Goal: Check status: Check status

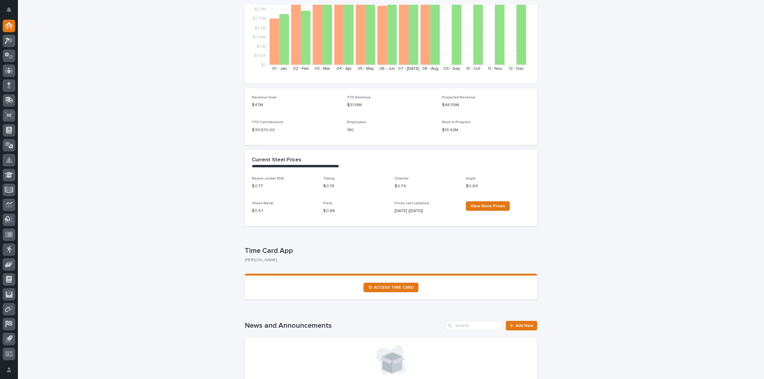
scroll to position [119, 0]
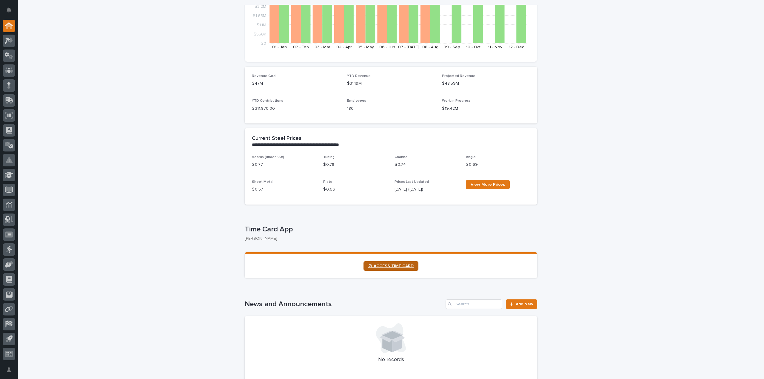
click at [391, 268] on span "⏲ ACCESS TIME CARD" at bounding box center [390, 266] width 45 height 4
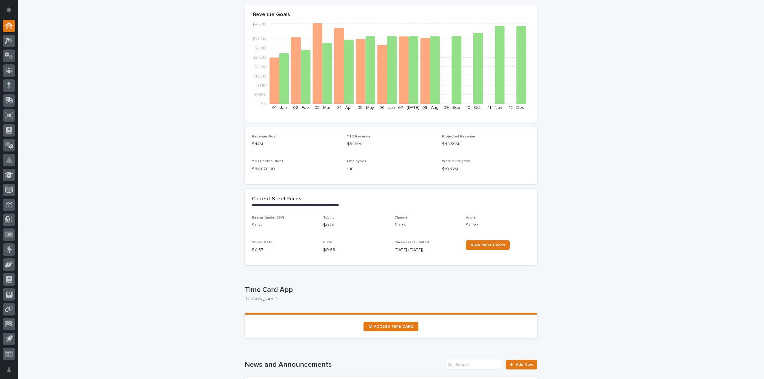
scroll to position [0, 0]
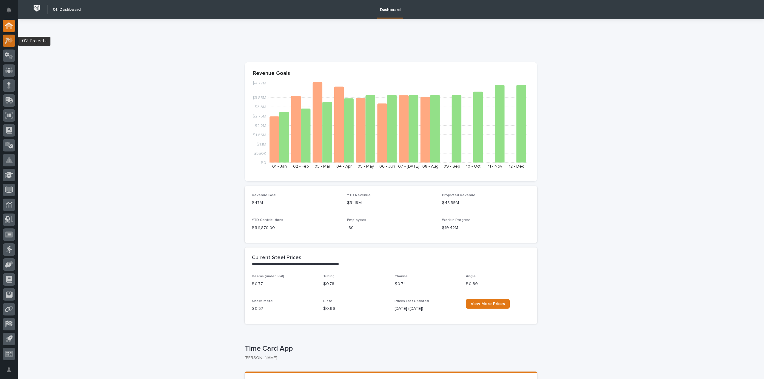
click at [10, 40] on icon at bounding box center [9, 40] width 9 height 7
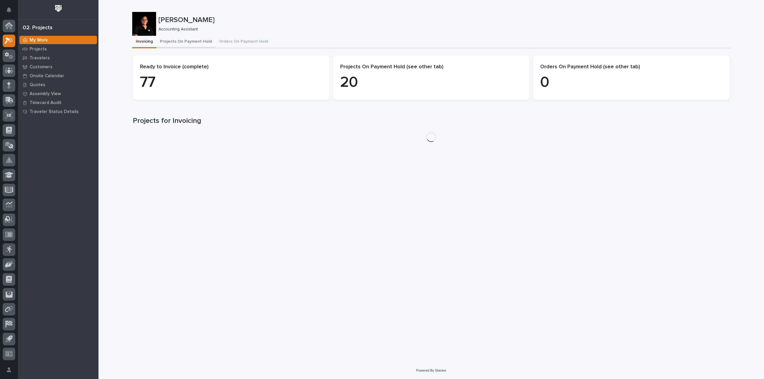
click at [189, 40] on button "Projects On Payment Hold" at bounding box center [185, 42] width 59 height 13
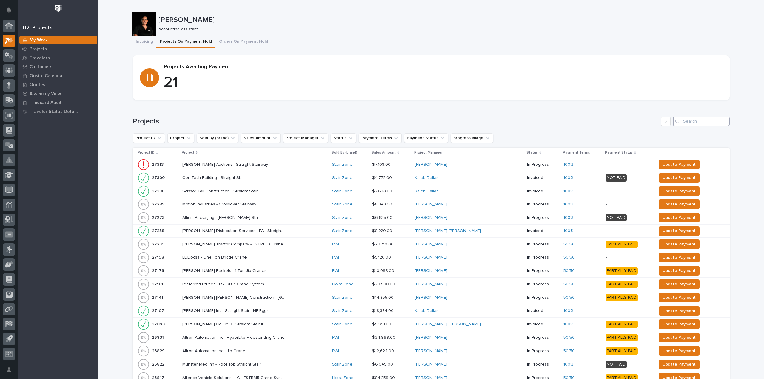
click at [705, 120] on input "Search" at bounding box center [701, 122] width 57 height 10
type input "25801"
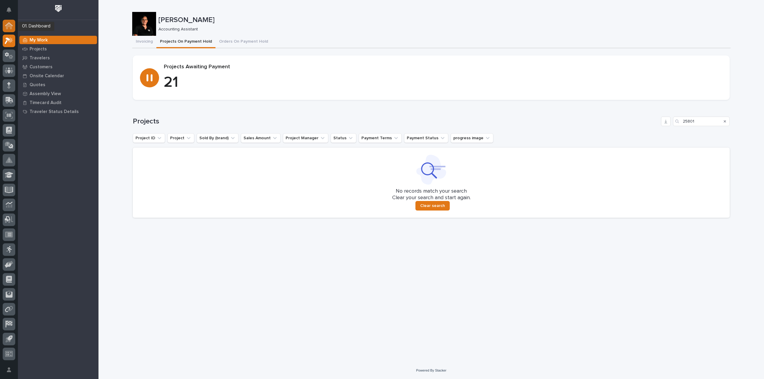
click at [8, 26] on icon at bounding box center [9, 26] width 6 height 6
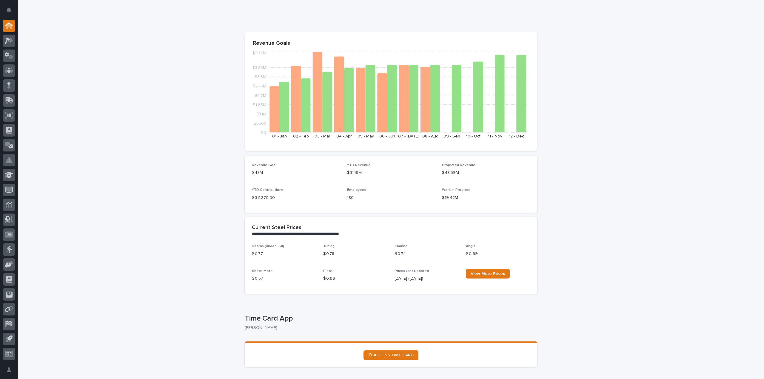
scroll to position [60, 0]
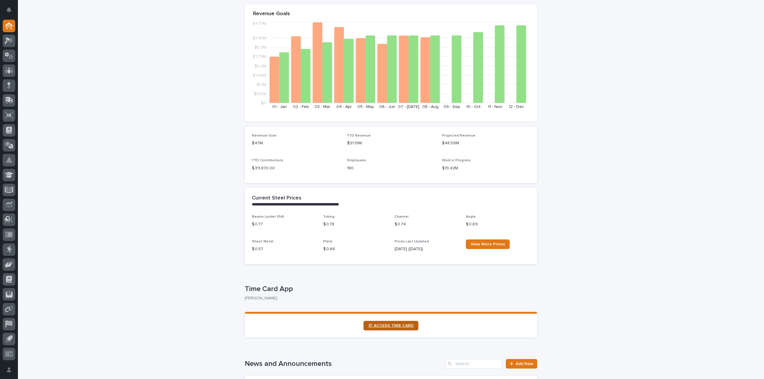
click at [385, 329] on link "⏲ ACCESS TIME CARD" at bounding box center [390, 326] width 55 height 10
